Goal: Information Seeking & Learning: Learn about a topic

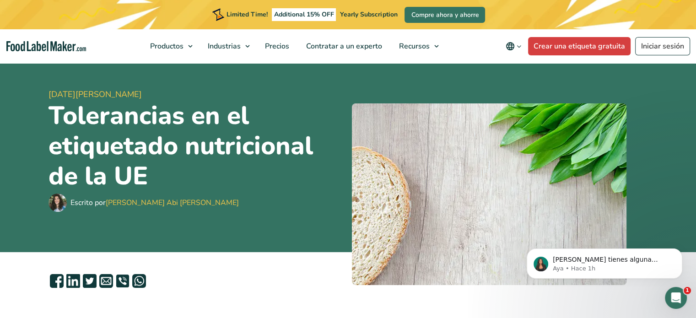
scroll to position [58, 0]
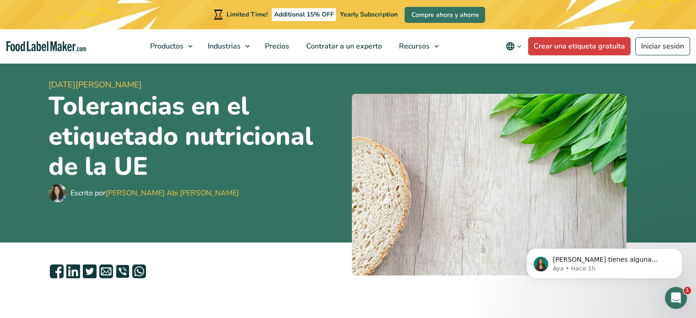
click at [121, 192] on link "[PERSON_NAME] Abi [PERSON_NAME]" at bounding box center [172, 193] width 133 height 10
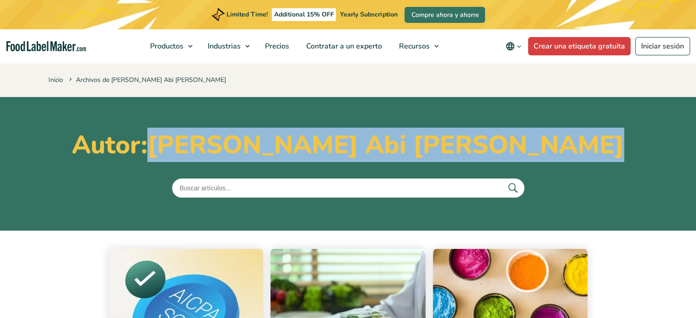
copy section "[PERSON_NAME] Abi [PERSON_NAME]"
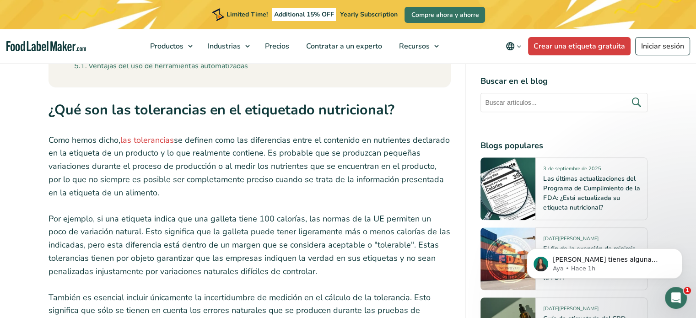
scroll to position [872, 0]
